Goal: Find specific fact: Find specific fact

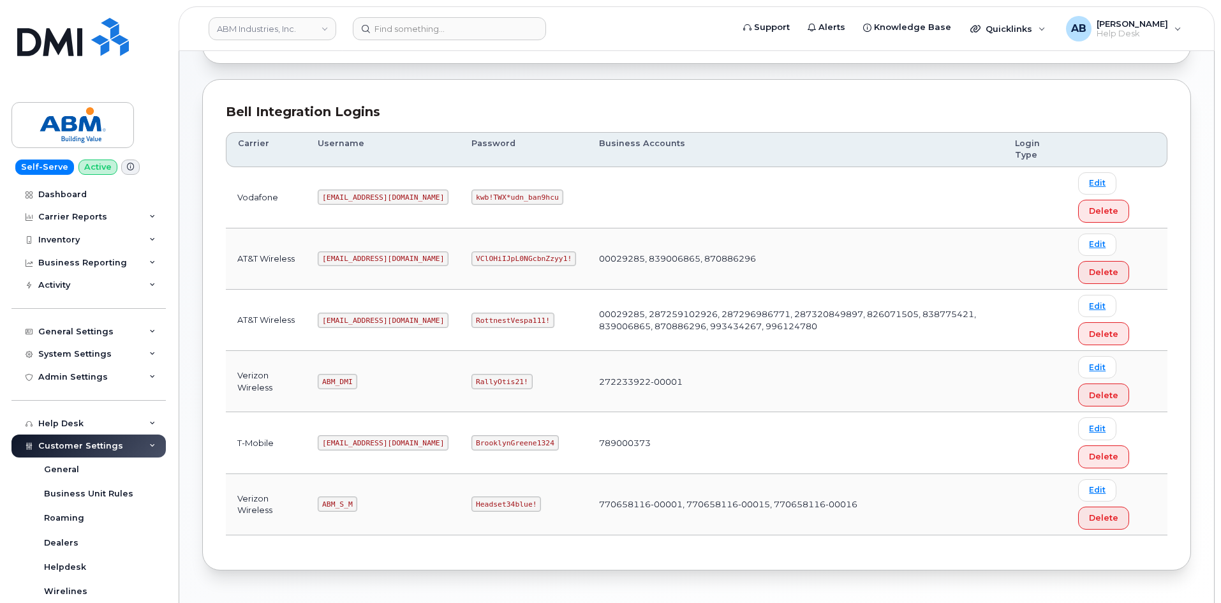
scroll to position [114, 0]
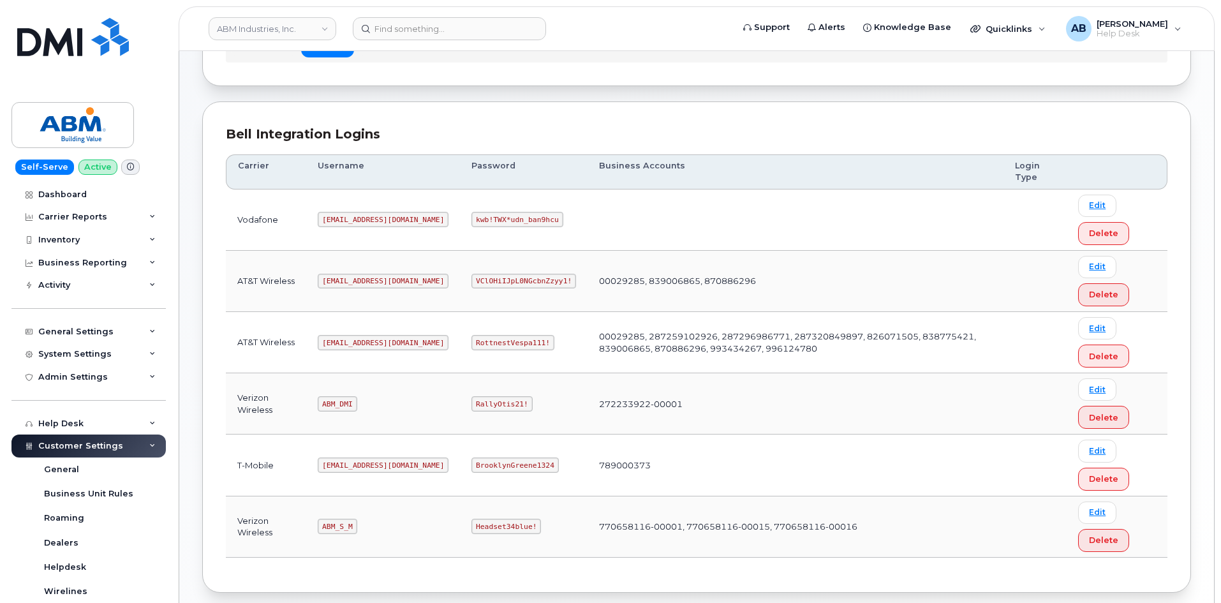
click at [348, 343] on code "[EMAIL_ADDRESS][DOMAIN_NAME]" at bounding box center [383, 342] width 131 height 15
copy code "[EMAIL_ADDRESS][DOMAIN_NAME]"
click at [471, 343] on code "RottnestVespa111!" at bounding box center [512, 342] width 83 height 15
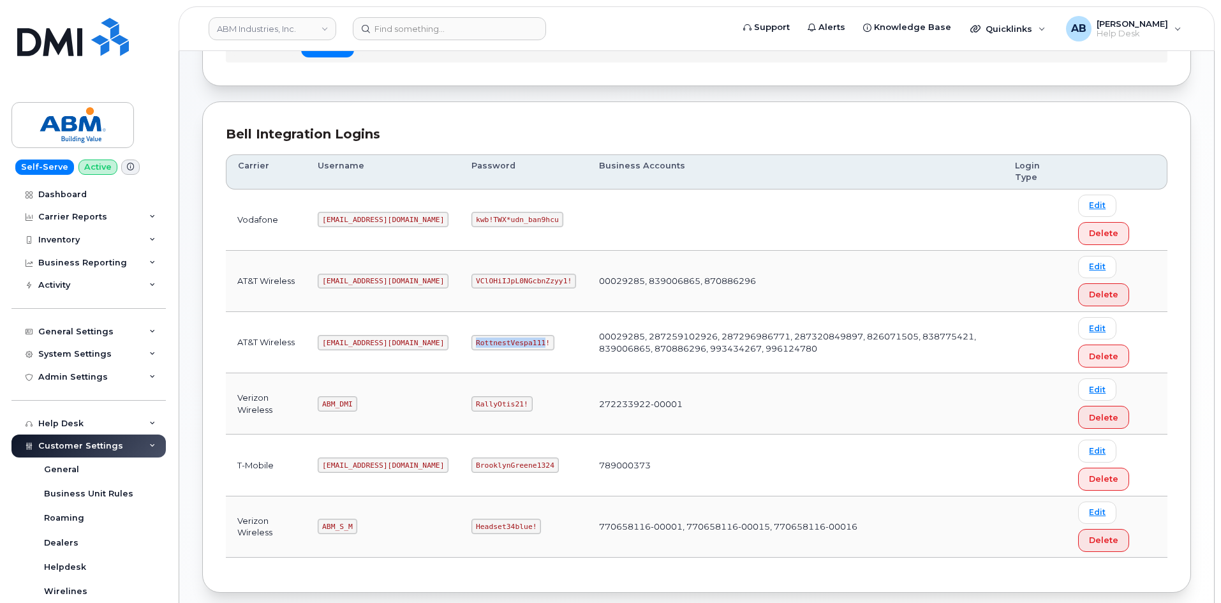
click at [471, 343] on code "RottnestVespa111!" at bounding box center [512, 342] width 83 height 15
copy code "RottnestVespa111!"
